Goal: Complete application form

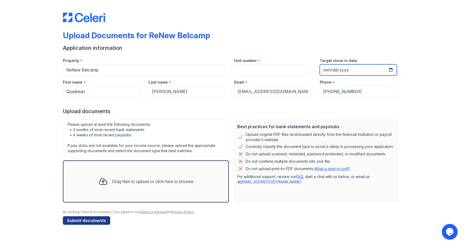
click at [391, 68] on input "Target move in date" at bounding box center [357, 69] width 77 height 11
type input "[DATE]"
click at [138, 170] on div "Drag files to upload or click here to browse" at bounding box center [146, 182] width 166 height 42
click at [267, 75] on div "Email *" at bounding box center [272, 80] width 77 height 11
click at [267, 71] on input "Unit number" at bounding box center [272, 69] width 77 height 11
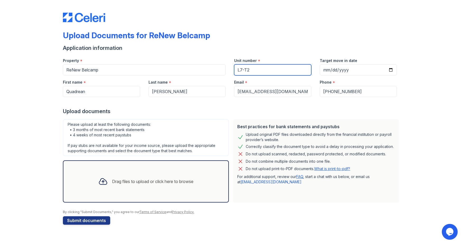
type input "L7-T2"
click at [269, 182] on link "[EMAIL_ADDRESS][DOMAIN_NAME]" at bounding box center [270, 182] width 61 height 4
click at [116, 180] on div "Drag files to upload or click here to browse" at bounding box center [152, 181] width 81 height 6
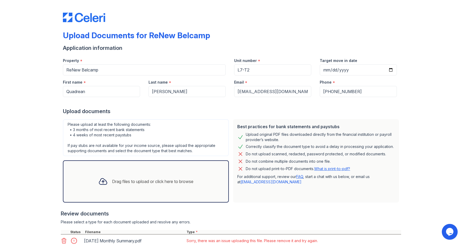
click at [258, 196] on div "Best practices for bank statements and paystubs Upload original PDF files downl…" at bounding box center [316, 160] width 166 height 83
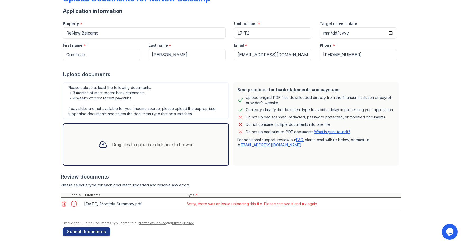
scroll to position [37, 0]
click at [118, 144] on div "Drag files to upload or click here to browse" at bounding box center [152, 144] width 81 height 6
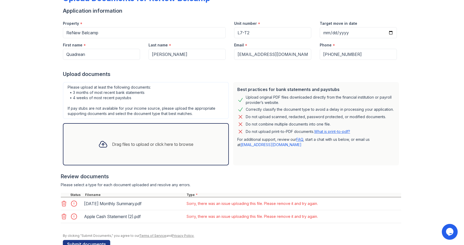
click at [72, 203] on div at bounding box center [75, 203] width 15 height 7
click at [63, 202] on icon at bounding box center [64, 204] width 6 height 6
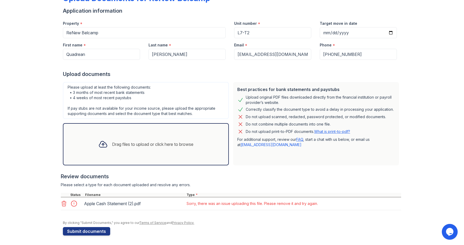
click at [63, 203] on icon at bounding box center [64, 203] width 4 height 5
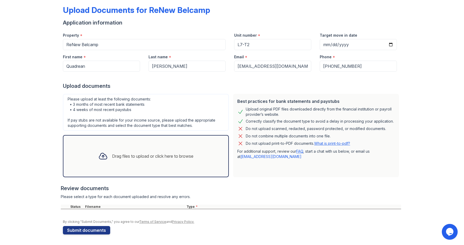
scroll to position [25, 0]
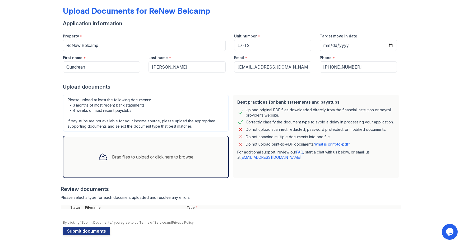
click at [298, 153] on link "FAQ" at bounding box center [299, 152] width 7 height 4
click at [445, 235] on icon "Opens Chat This icon Opens the chat window." at bounding box center [449, 232] width 8 height 8
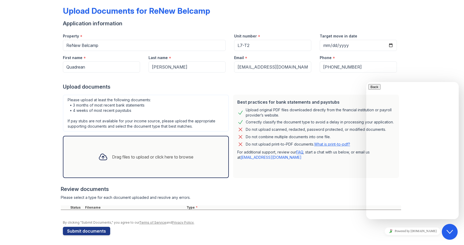
click at [322, 190] on div "Review documents" at bounding box center [231, 189] width 340 height 7
click at [422, 57] on div "Upload Documents for ReNew Belcamp Application information Property * ReNew Bel…" at bounding box center [231, 110] width 447 height 271
click at [376, 89] on button "Back" at bounding box center [374, 87] width 12 height 6
click at [434, 72] on div "Upload Documents for ReNew Belcamp Application information Property * ReNew Bel…" at bounding box center [231, 110] width 447 height 271
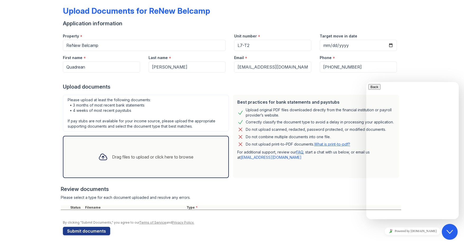
click at [449, 236] on button "Close Chat This icon closes the chat window." at bounding box center [449, 232] width 16 height 16
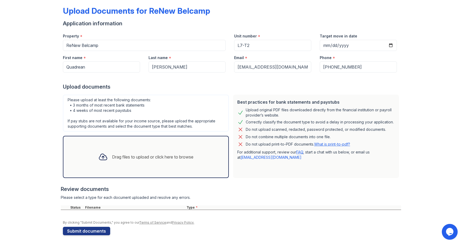
click at [100, 155] on icon at bounding box center [103, 157] width 10 height 10
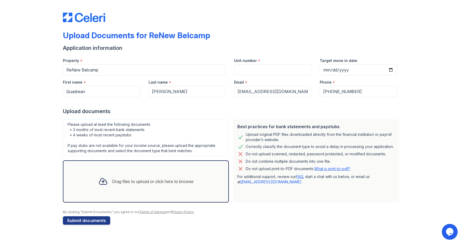
click at [168, 178] on div "Drag files to upload or click here to browse" at bounding box center [152, 181] width 81 height 6
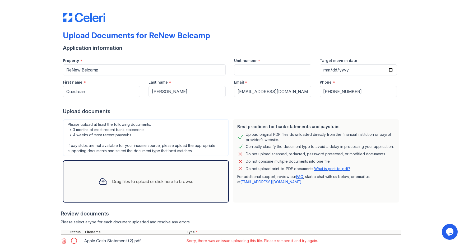
click at [62, 239] on icon at bounding box center [64, 241] width 6 height 6
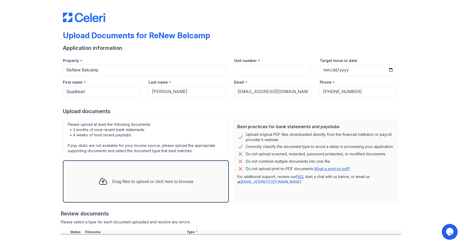
click at [118, 183] on div "Drag files to upload or click here to browse" at bounding box center [152, 181] width 81 height 6
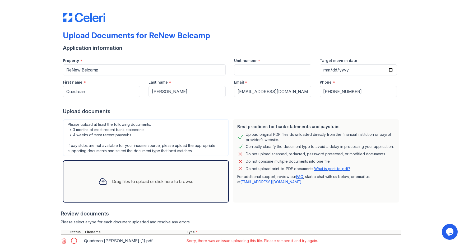
click at [62, 242] on icon at bounding box center [64, 241] width 6 height 6
